Goal: Check status: Check status

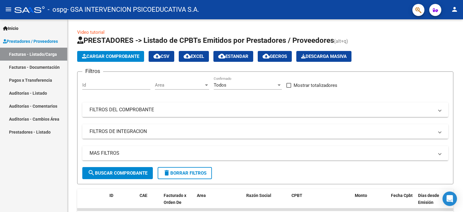
click at [39, 82] on link "Pagos x Transferencia" at bounding box center [33, 79] width 67 height 13
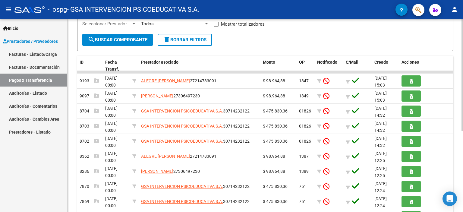
scroll to position [94, 0]
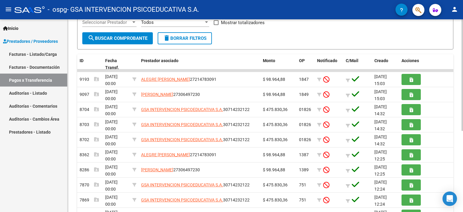
click at [461, 152] on div at bounding box center [462, 128] width 2 height 111
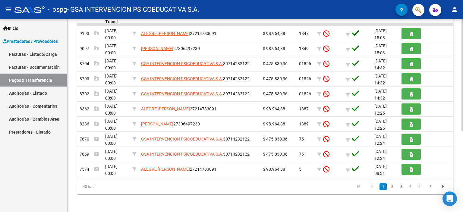
scroll to position [140, 0]
click at [462, 108] on div at bounding box center [462, 155] width 2 height 111
click at [392, 184] on link "2" at bounding box center [391, 186] width 7 height 7
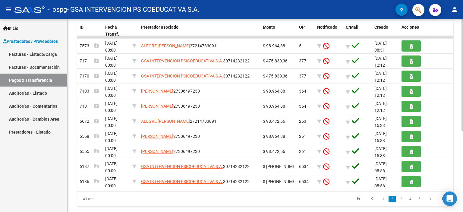
scroll to position [114, 0]
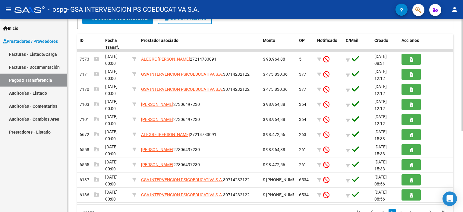
click at [462, 116] on div at bounding box center [462, 140] width 2 height 111
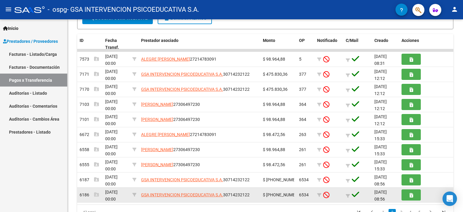
click at [283, 194] on span "$ [PHONE_NUMBER],00" at bounding box center [285, 194] width 45 height 5
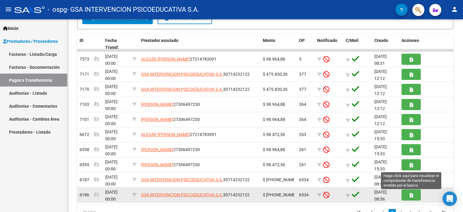
click at [407, 194] on button "button" at bounding box center [410, 194] width 19 height 11
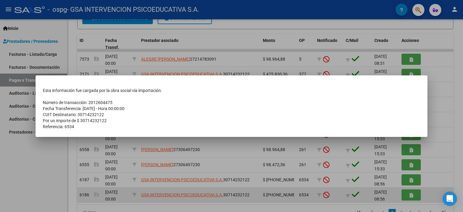
click at [407, 194] on div at bounding box center [231, 106] width 463 height 212
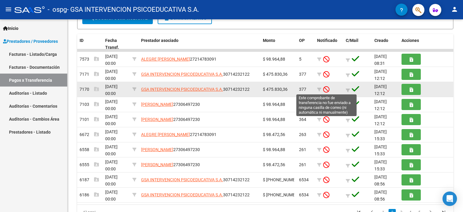
click at [326, 88] on icon at bounding box center [326, 89] width 6 height 7
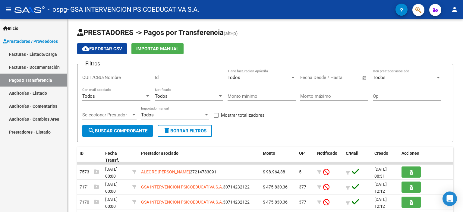
scroll to position [0, 0]
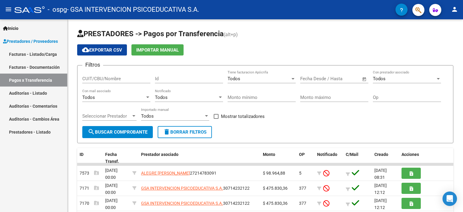
click at [462, 34] on div at bounding box center [462, 74] width 2 height 111
click at [164, 48] on span "Importar Manual" at bounding box center [157, 49] width 42 height 5
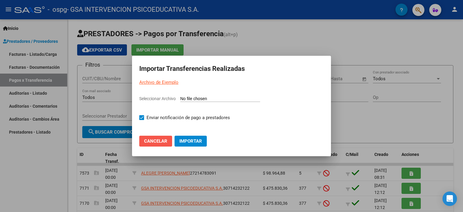
click at [164, 141] on span "Cancelar" at bounding box center [155, 140] width 23 height 5
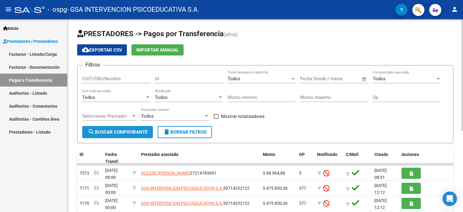
click at [124, 133] on span "search Buscar Comprobante" at bounding box center [118, 131] width 60 height 5
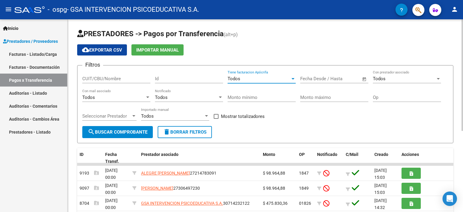
click at [292, 79] on div at bounding box center [292, 79] width 3 height 2
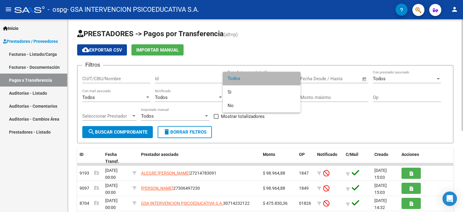
click at [292, 79] on span "Todos" at bounding box center [261, 79] width 68 height 14
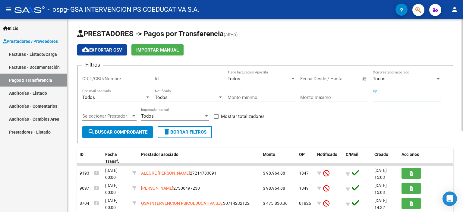
click at [375, 98] on input "Op" at bounding box center [407, 97] width 68 height 5
